Goal: Information Seeking & Learning: Learn about a topic

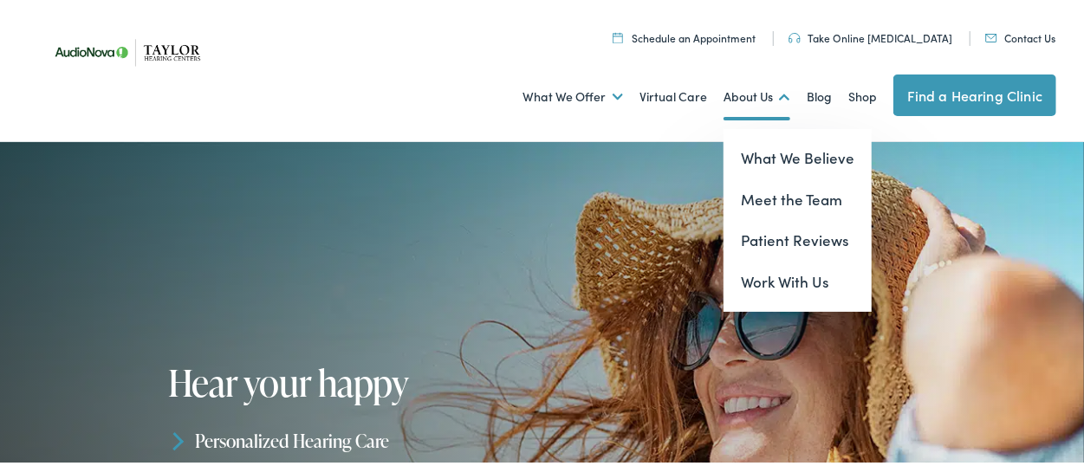
click at [732, 88] on link "About Us" at bounding box center [756, 94] width 67 height 64
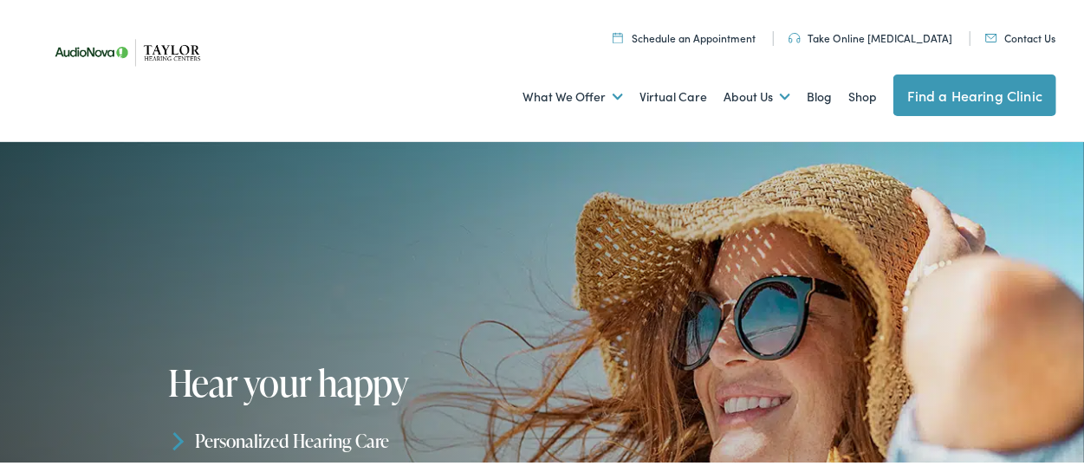
click at [245, 42] on ul "Schedule an Appointment Take Online [MEDICAL_DATA] Contact Us Find a Hearing Cl…" at bounding box center [556, 32] width 1024 height 23
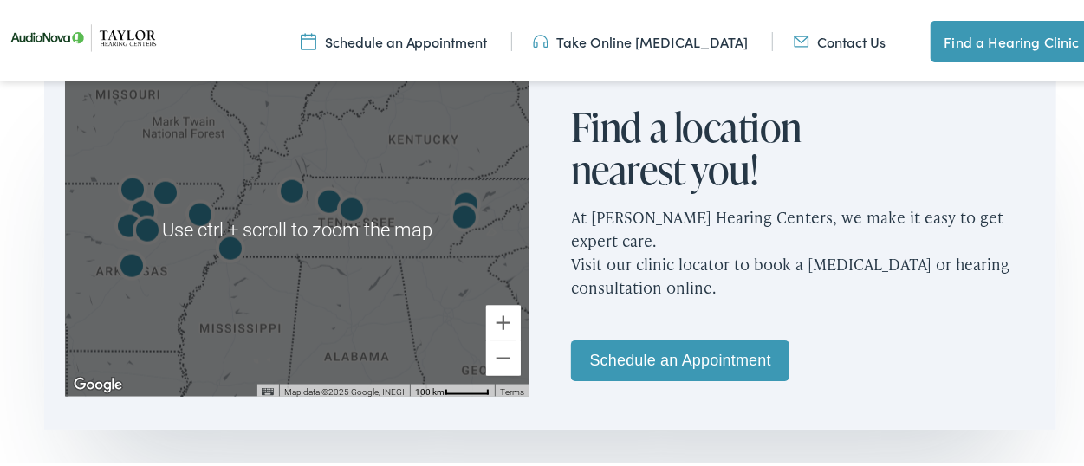
scroll to position [1083, 0]
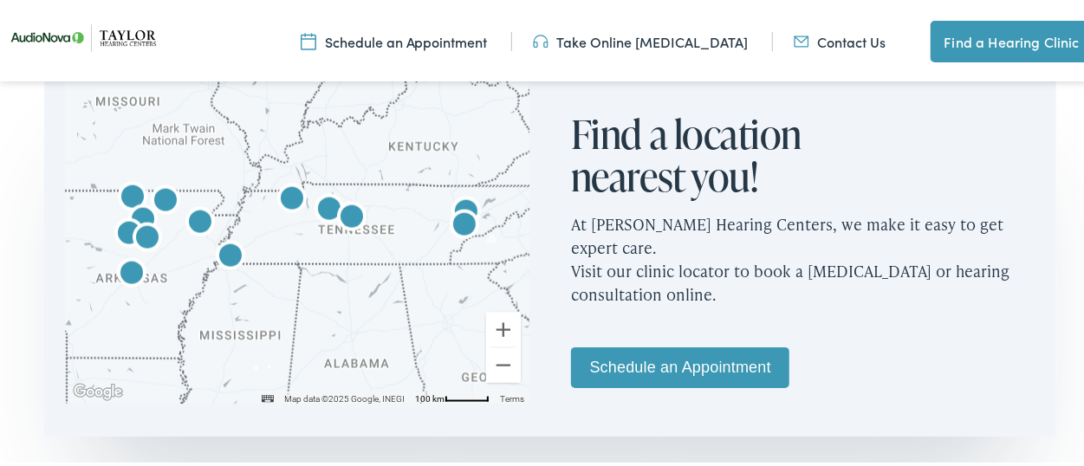
click at [347, 213] on img "AudioNova" at bounding box center [351, 215] width 55 height 55
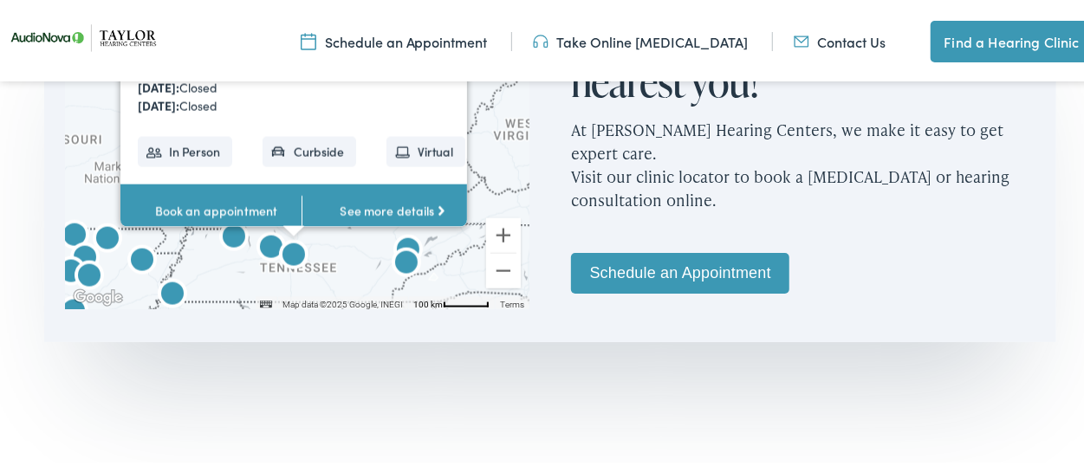
scroll to position [1191, 0]
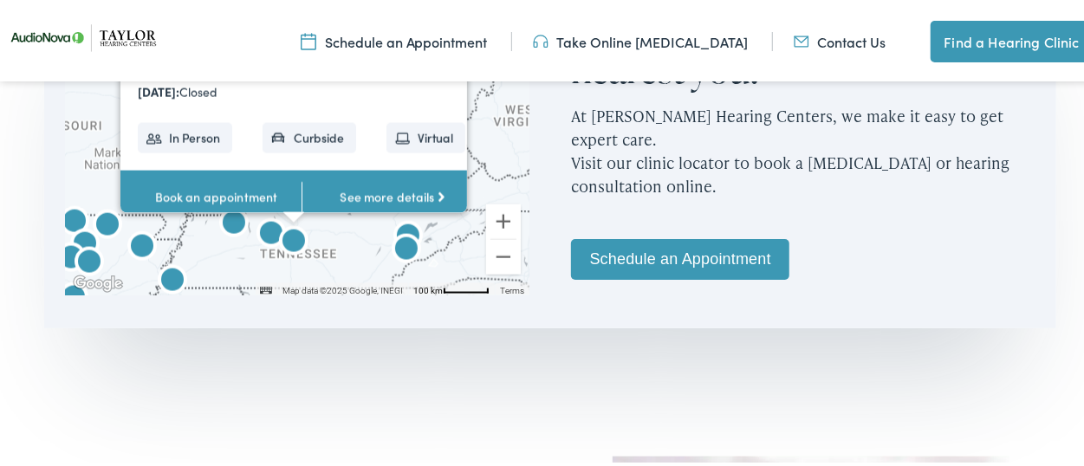
click at [354, 196] on link "See more details" at bounding box center [392, 194] width 181 height 54
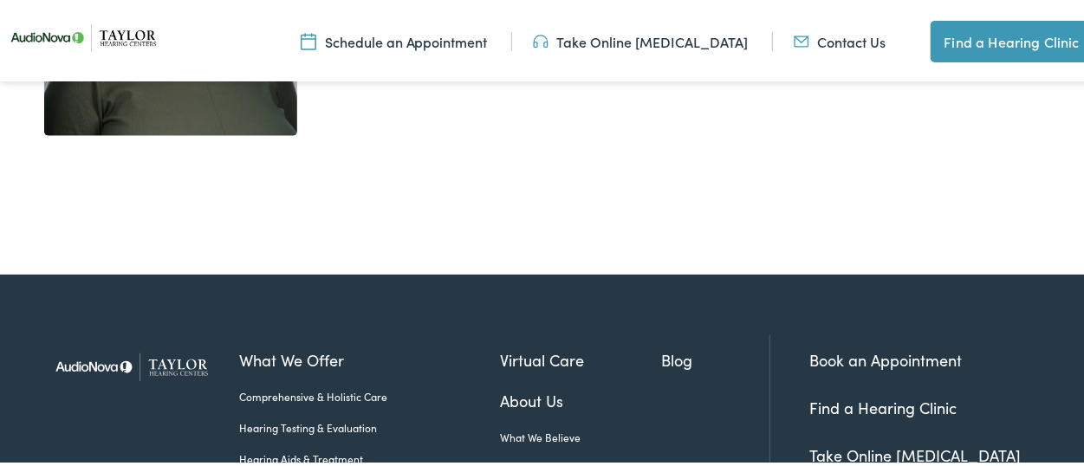
scroll to position [4440, 0]
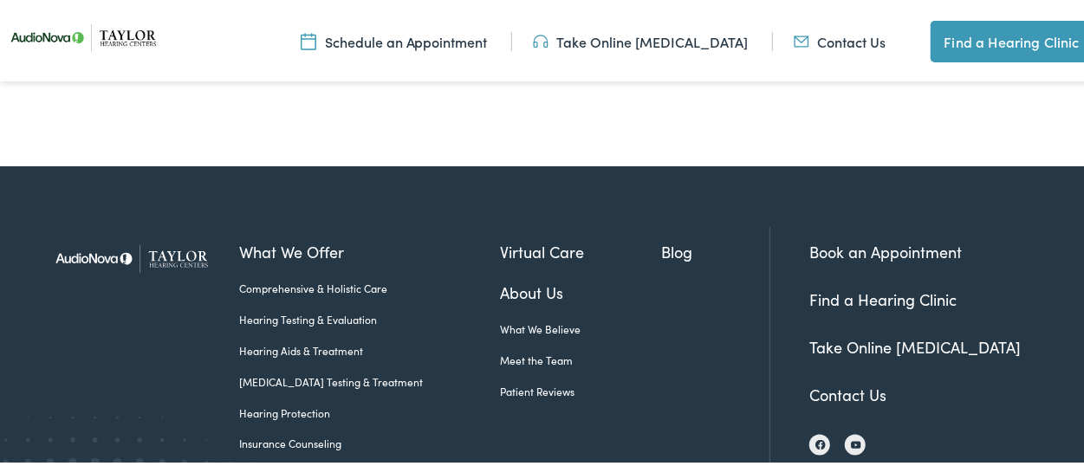
click at [321, 433] on link "Insurance Counseling" at bounding box center [369, 441] width 261 height 16
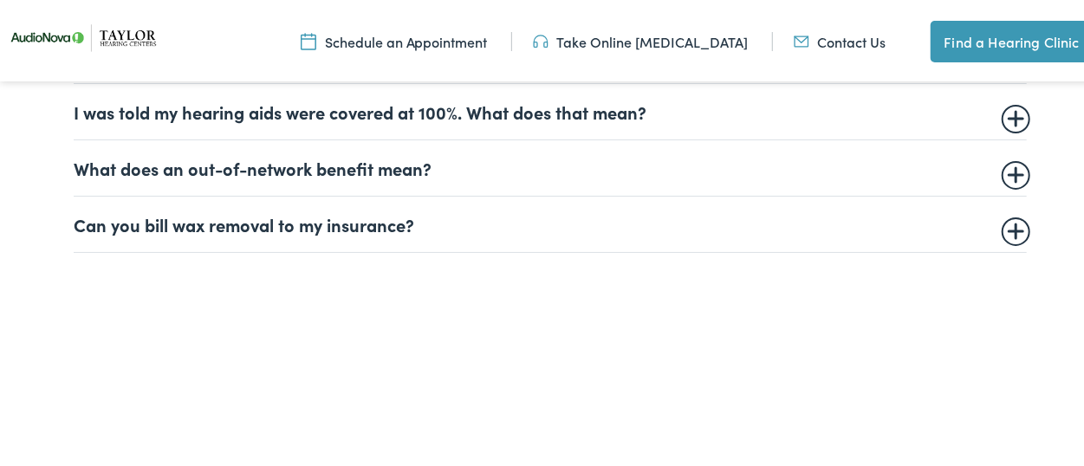
scroll to position [1300, 0]
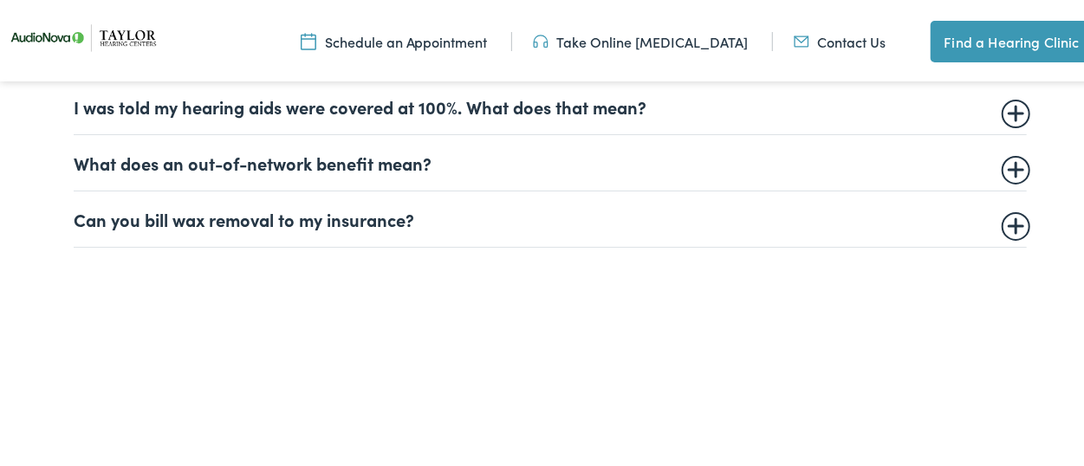
click at [191, 154] on summary "What does an out-of-network benefit mean?" at bounding box center [550, 159] width 953 height 21
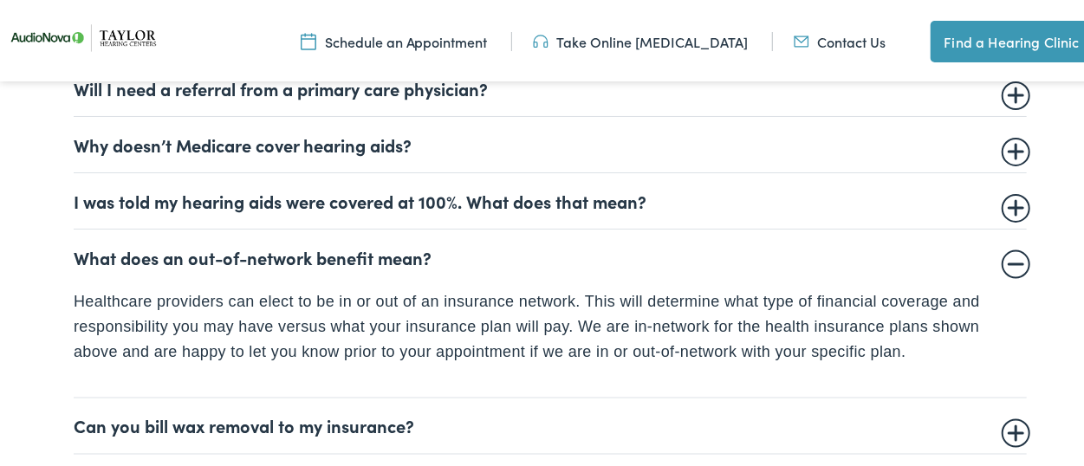
scroll to position [1083, 0]
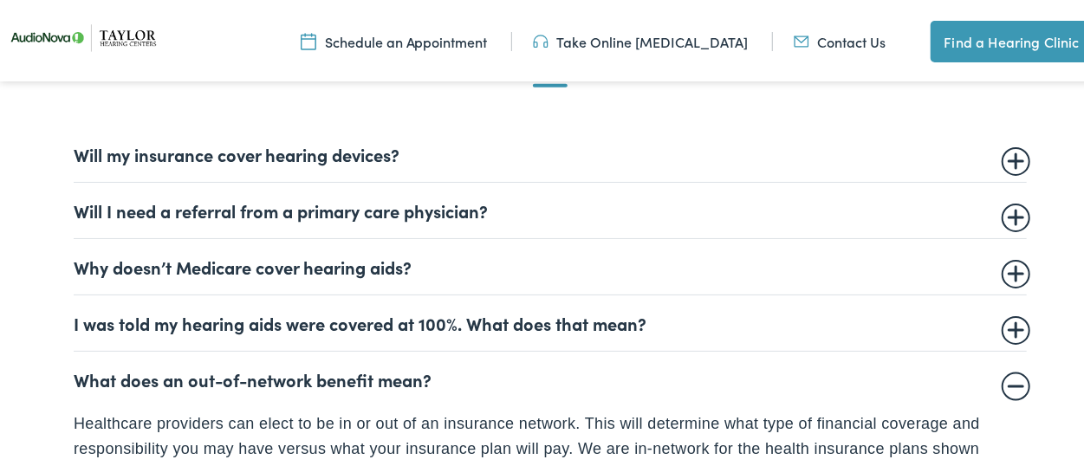
click at [294, 152] on summary "Will my insurance cover hearing devices?" at bounding box center [550, 150] width 953 height 21
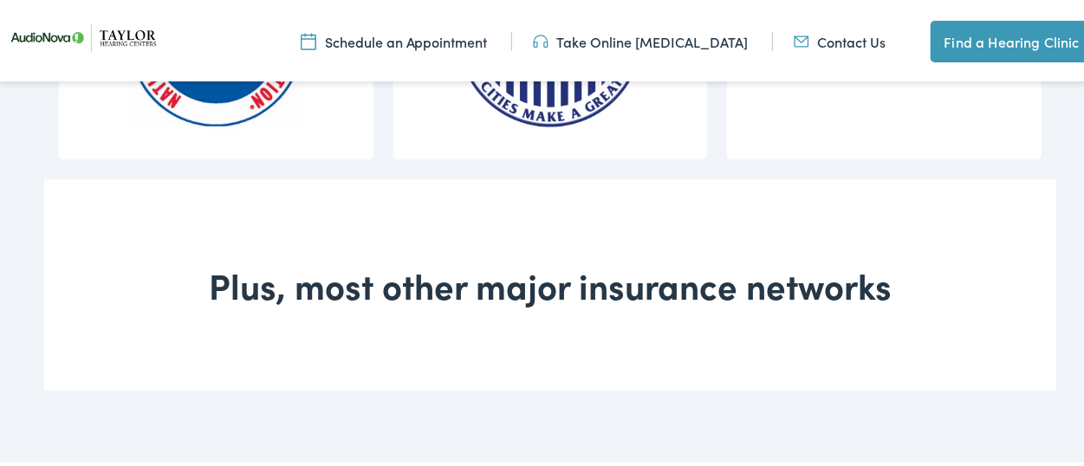
scroll to position [2491, 0]
click at [529, 230] on div "Plus, most other major insurance networks" at bounding box center [550, 280] width 1012 height 211
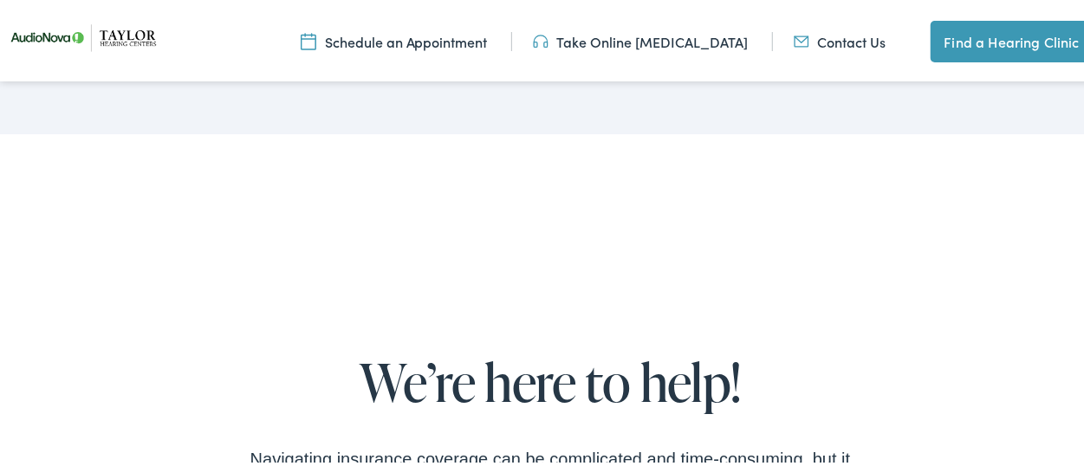
scroll to position [2708, 0]
